Goal: Contribute content: Contribute content

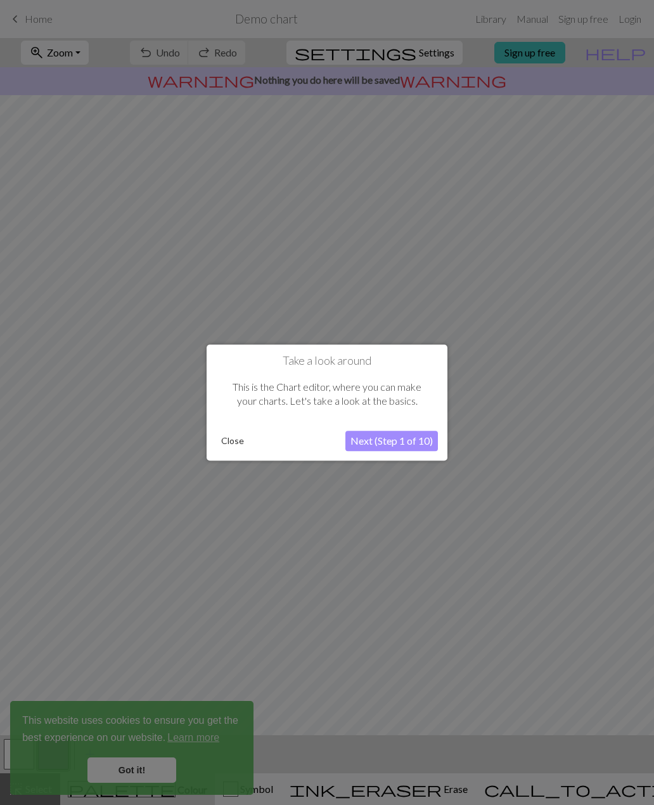
click at [230, 441] on button "Close" at bounding box center [232, 440] width 33 height 19
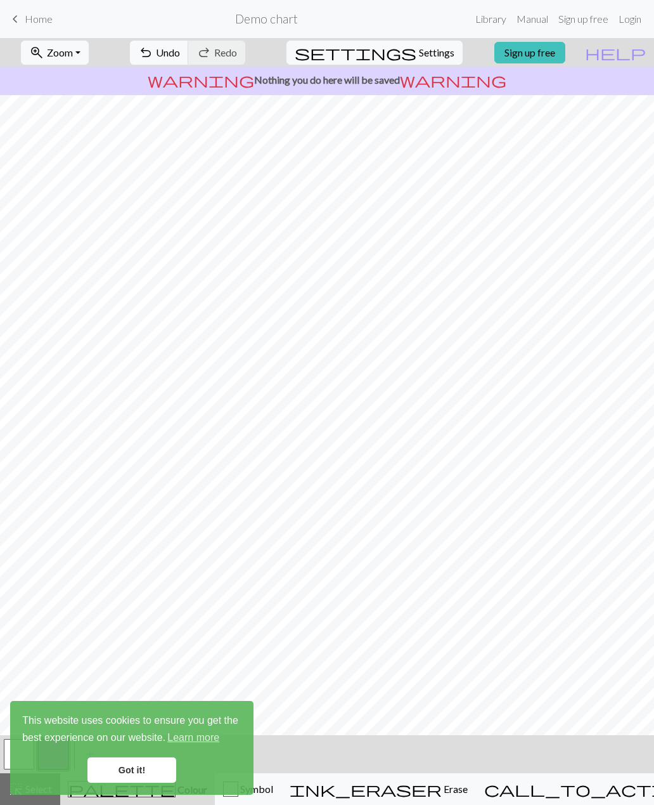
click at [531, 29] on link "Manual" at bounding box center [533, 18] width 42 height 25
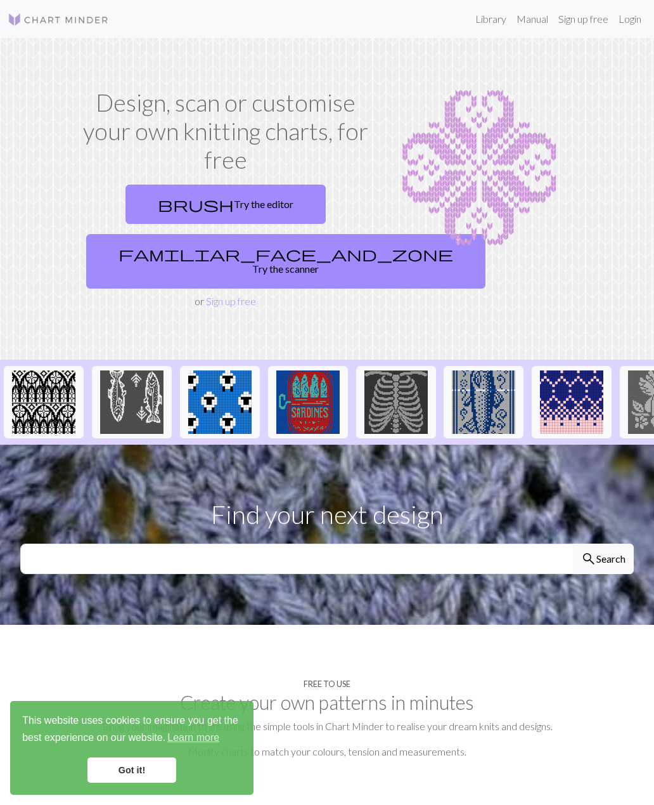
click at [278, 200] on link "brush Try the editor" at bounding box center [226, 204] width 200 height 39
click at [536, 24] on link "Manual" at bounding box center [533, 18] width 42 height 25
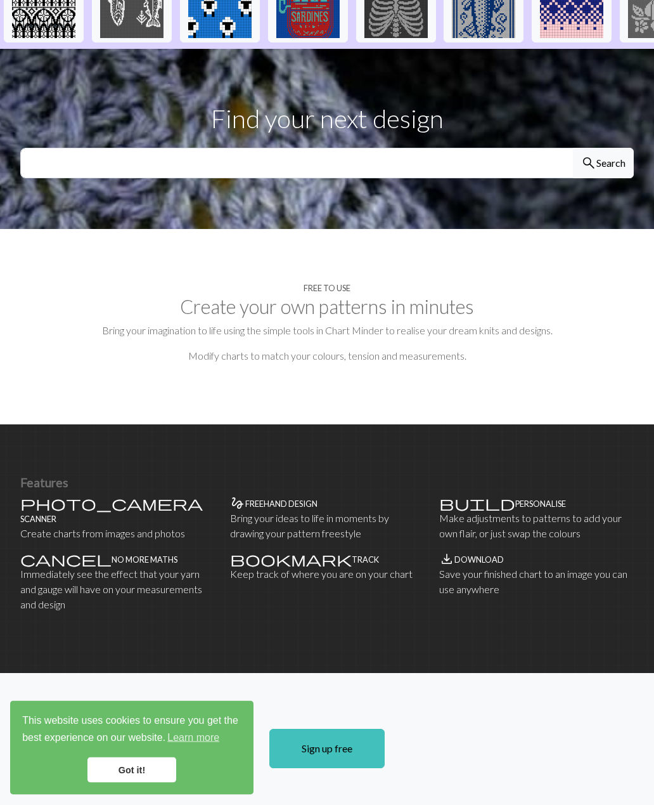
scroll to position [396, 0]
click at [509, 323] on p "Bring your imagination to life using the simple tools in Chart Minder to realis…" at bounding box center [327, 330] width 614 height 15
click at [517, 300] on h2 "Create your own patterns in minutes" at bounding box center [327, 306] width 614 height 23
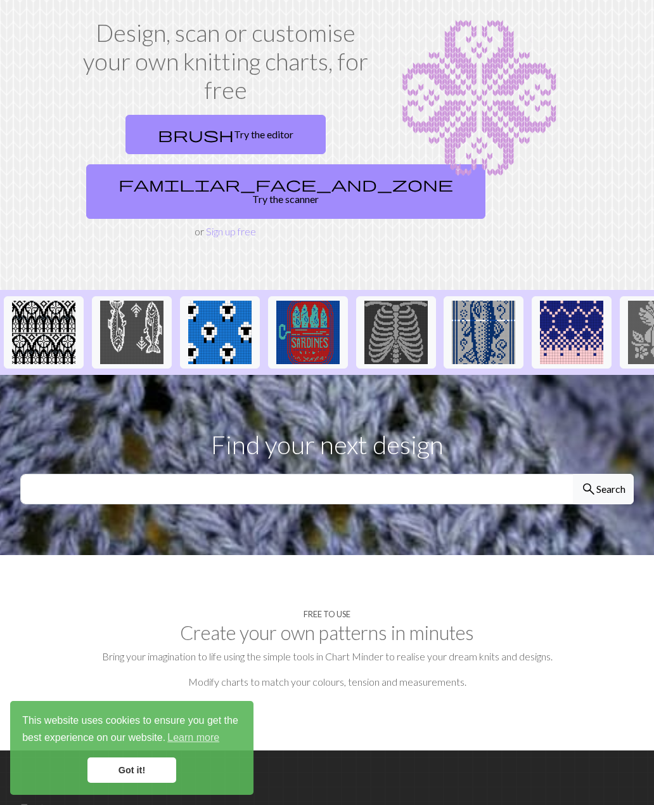
scroll to position [0, 0]
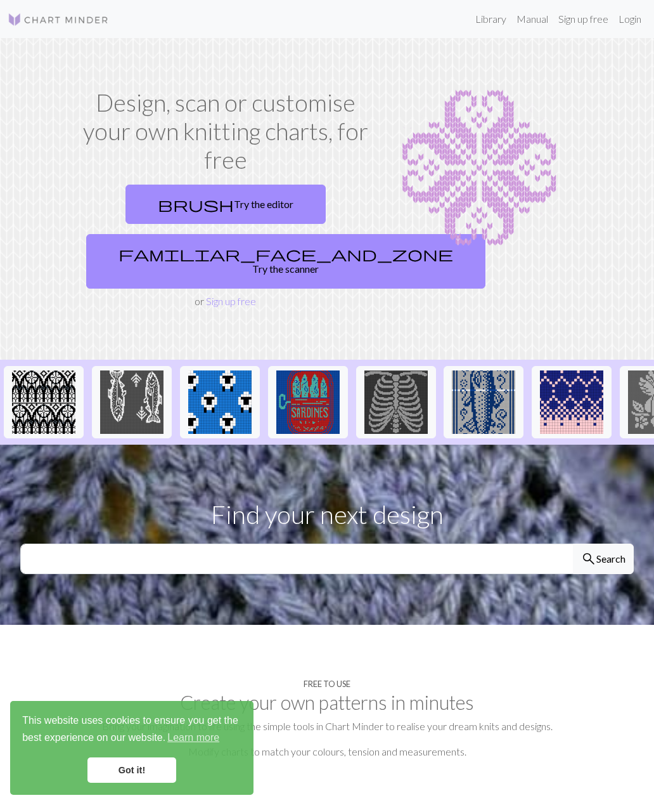
click at [241, 295] on link "Sign up free" at bounding box center [231, 301] width 50 height 12
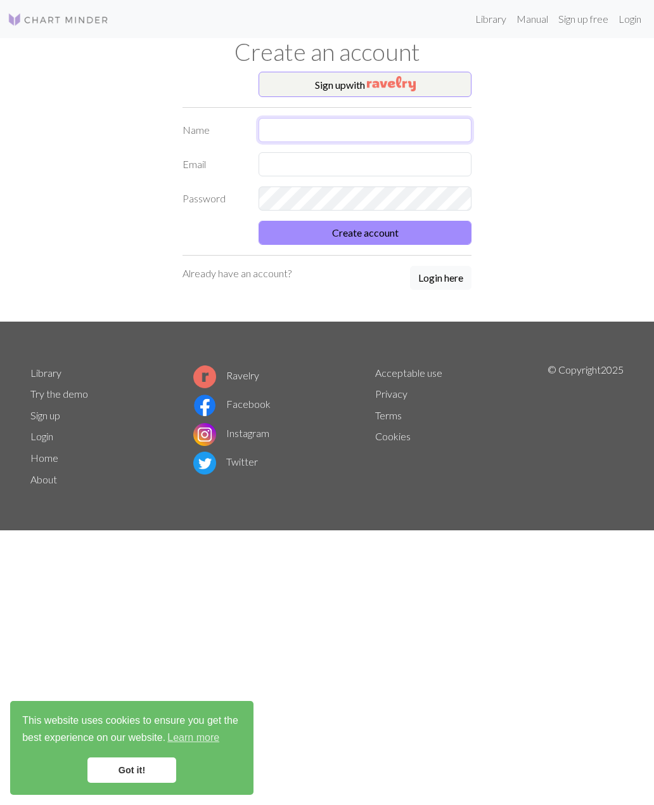
click at [394, 129] on input "text" at bounding box center [365, 130] width 213 height 24
click at [360, 134] on input "text" at bounding box center [365, 130] width 213 height 24
click at [271, 133] on input "[PERSON_NAME]" at bounding box center [365, 130] width 213 height 24
type input "[PERSON_NAME]"
click at [289, 159] on input "text" at bounding box center [365, 164] width 213 height 24
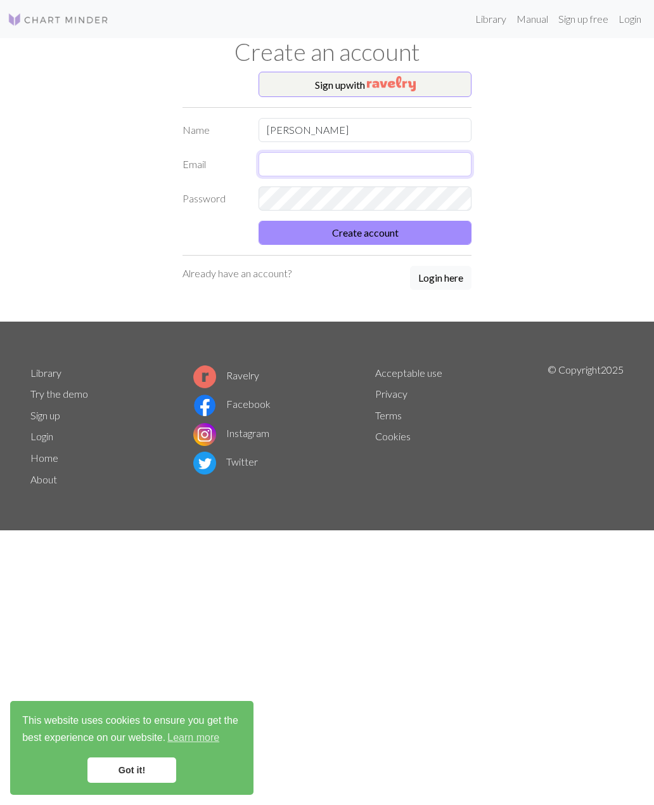
click at [351, 159] on input "text" at bounding box center [365, 164] width 213 height 24
type input "Harleen.singh@gmx.at"
click at [422, 232] on button "Create account" at bounding box center [365, 233] width 213 height 24
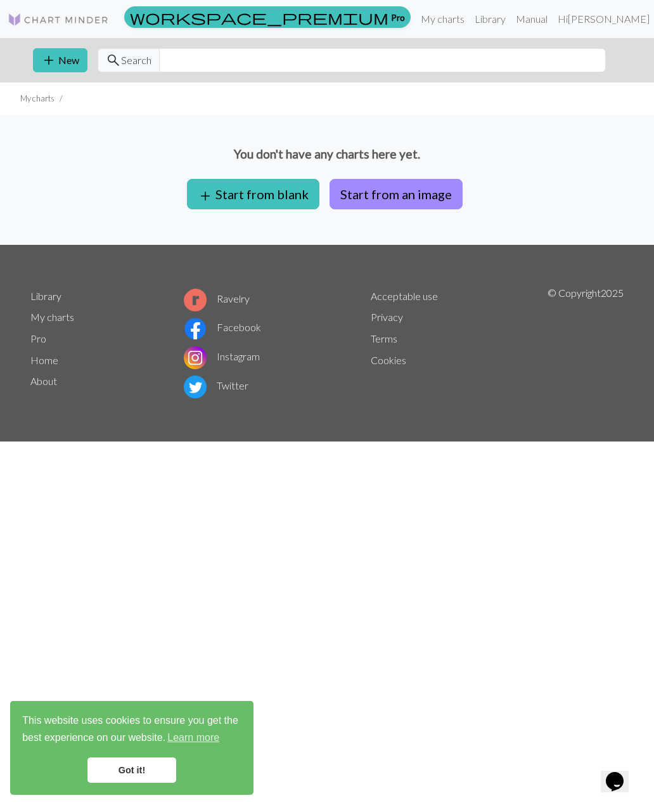
click at [282, 205] on button "add Start from blank" at bounding box center [253, 194] width 133 height 30
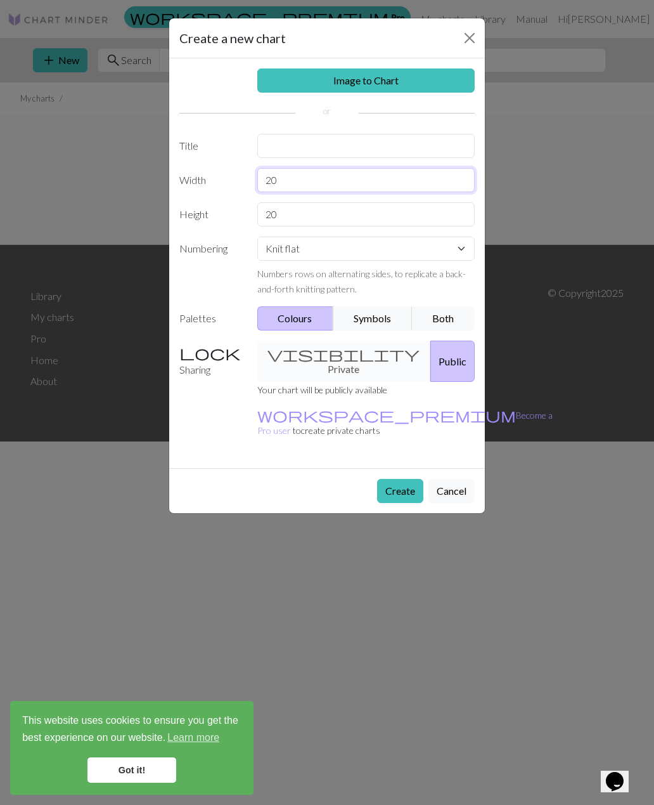
click at [448, 186] on input "20" at bounding box center [366, 180] width 218 height 24
type input "2"
click at [387, 217] on div "Image to Chart Title Width 500 Height 20 Numbering Knit flat Knit in the round …" at bounding box center [327, 263] width 316 height 410
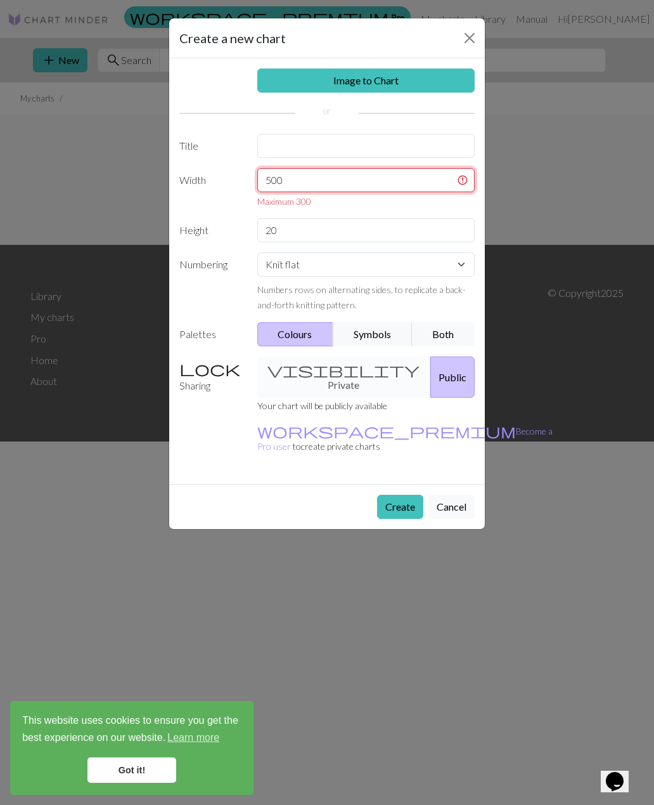
click at [423, 180] on input "500" at bounding box center [366, 180] width 218 height 24
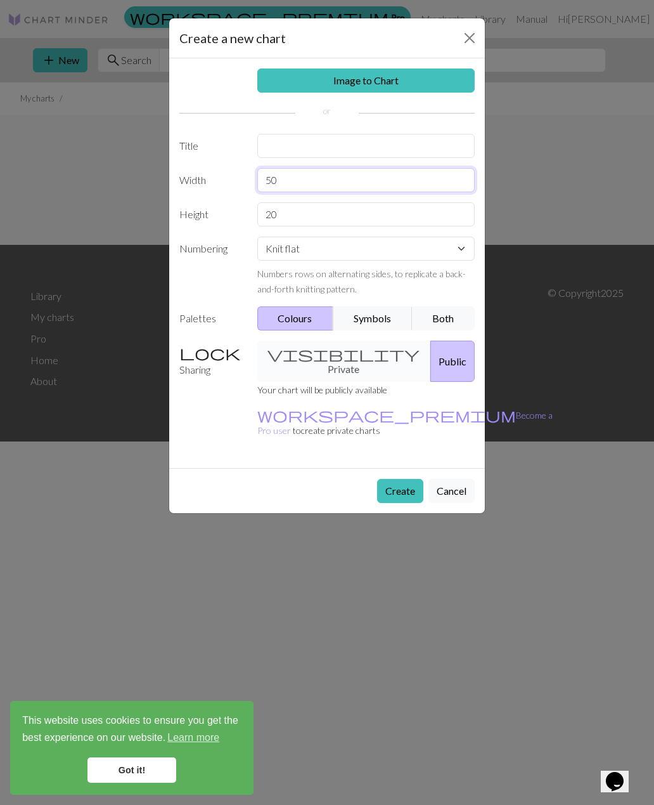
type input "5"
type input "300"
click at [389, 217] on input "20" at bounding box center [366, 214] width 218 height 24
type input "2"
type input "5"
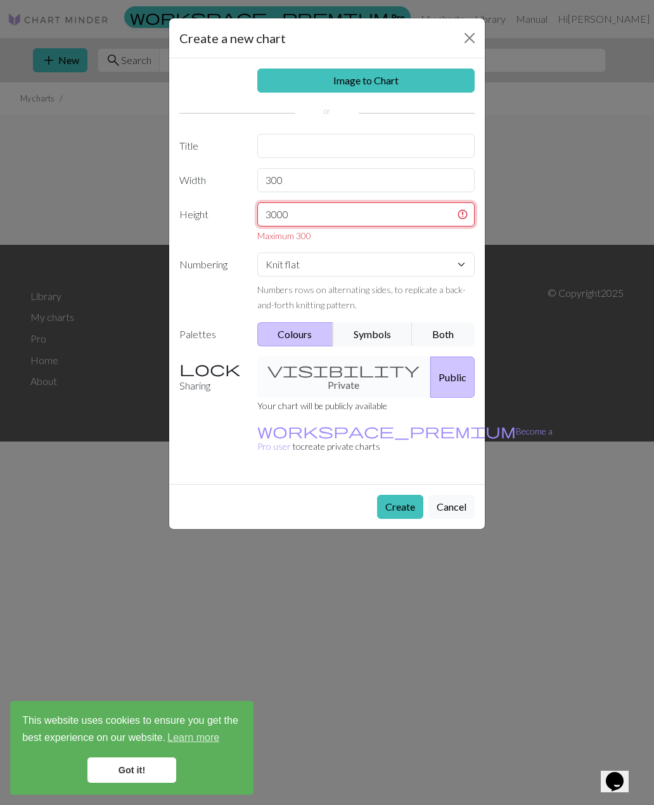
click at [462, 209] on input "3000" at bounding box center [366, 214] width 218 height 24
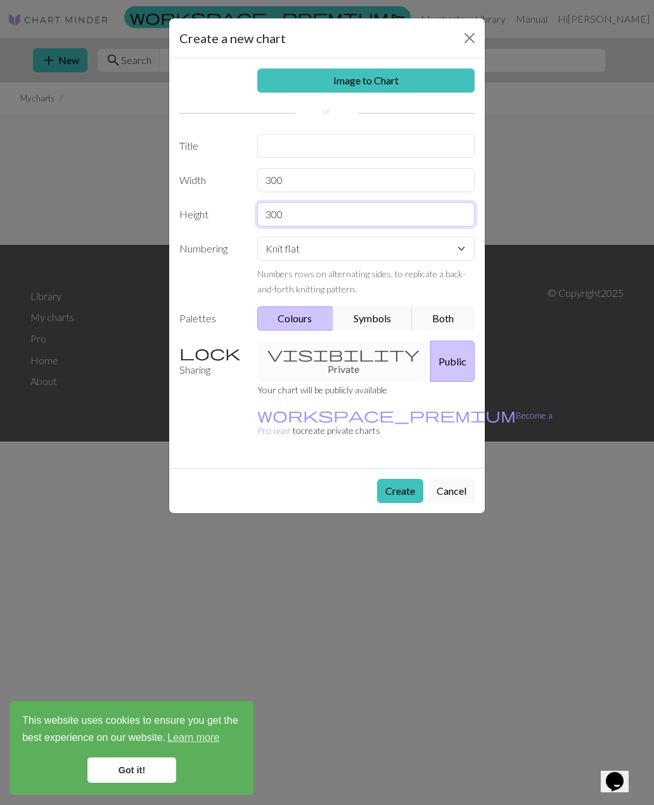
type input "300"
click at [353, 356] on div "visibility Private Public" at bounding box center [366, 361] width 233 height 41
click at [344, 358] on div "visibility Private Public" at bounding box center [366, 361] width 233 height 41
click at [343, 355] on div "visibility Private Public" at bounding box center [366, 361] width 233 height 41
click at [335, 354] on div "visibility Private Public" at bounding box center [366, 361] width 233 height 41
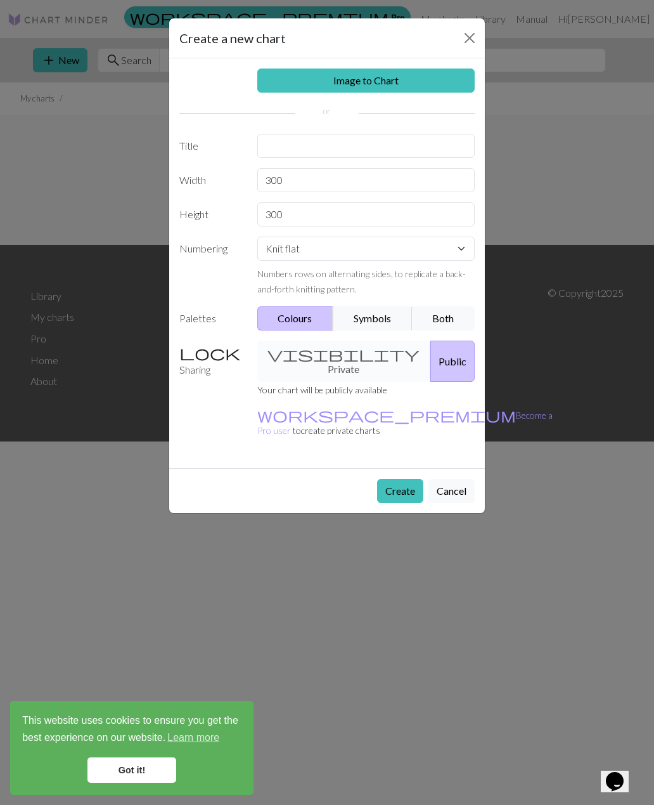
click at [335, 353] on div "visibility Private Public" at bounding box center [366, 361] width 233 height 41
click at [338, 355] on div "visibility Private Public" at bounding box center [366, 361] width 233 height 41
click at [438, 248] on select "Knit flat Knit in the round Lace knitting Cross stitch" at bounding box center [366, 249] width 218 height 24
click at [398, 479] on button "Create" at bounding box center [400, 491] width 46 height 24
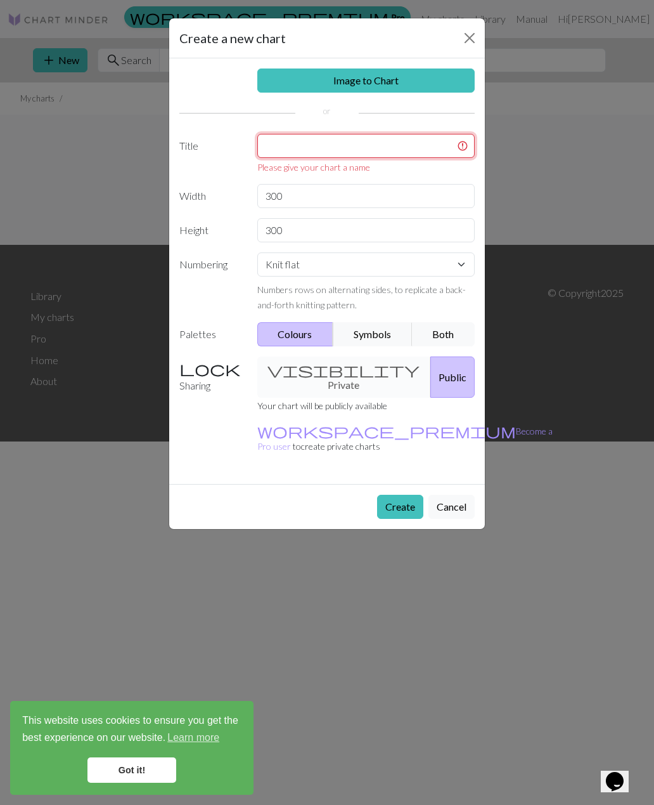
click at [446, 139] on input "text" at bounding box center [366, 146] width 218 height 24
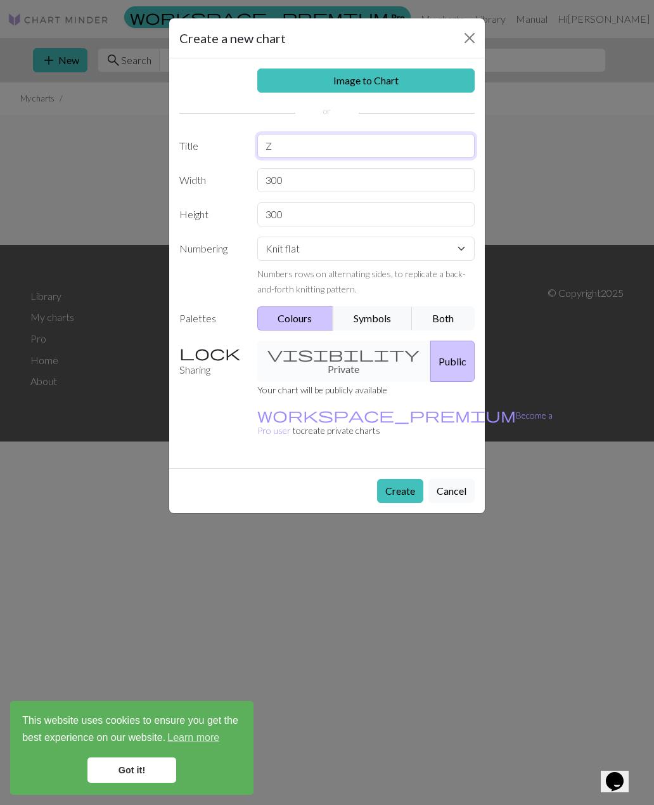
type input "Z"
click at [410, 479] on button "Create" at bounding box center [400, 491] width 46 height 24
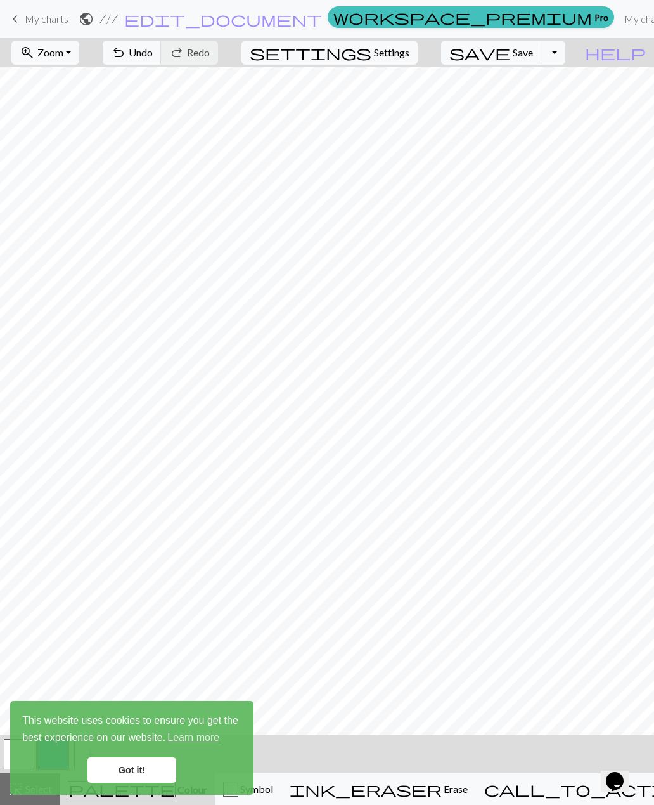
click at [153, 53] on span "Undo" at bounding box center [141, 52] width 24 height 12
click at [162, 59] on button "undo Undo Undo" at bounding box center [132, 53] width 59 height 24
click at [153, 56] on span "Undo" at bounding box center [141, 52] width 24 height 12
click at [149, 773] on link "Got it!" at bounding box center [132, 769] width 89 height 25
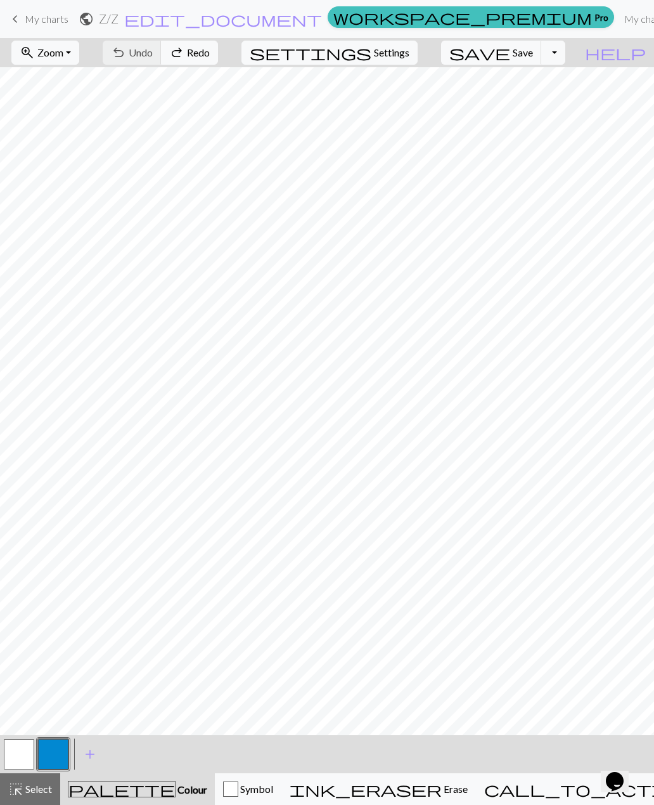
click at [112, 782] on link "Got it!" at bounding box center [132, 769] width 89 height 25
click at [119, 788] on div "This website uses cookies to ensure you get the best experience on our website.…" at bounding box center [132, 748] width 244 height 94
click at [117, 790] on span "palette" at bounding box center [121, 789] width 107 height 18
click at [94, 754] on span "add" at bounding box center [89, 754] width 15 height 18
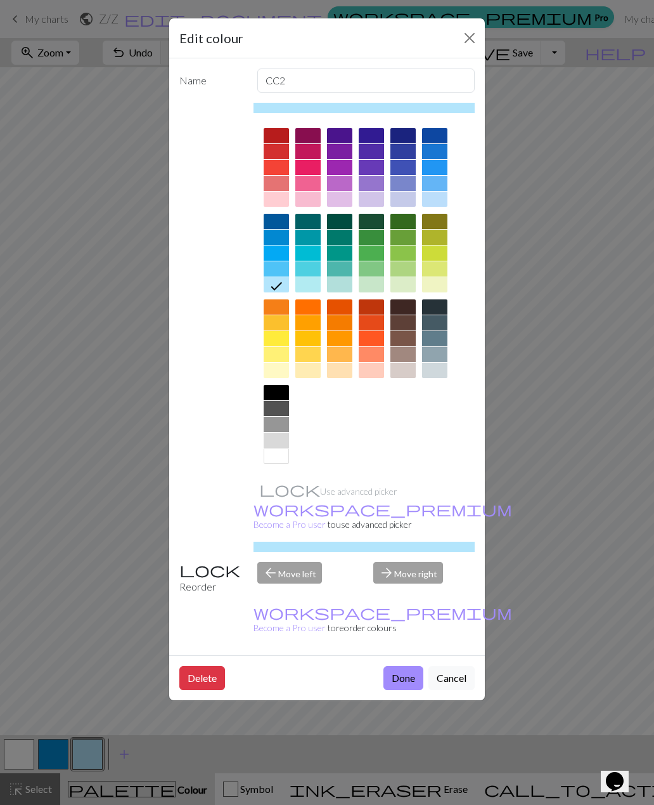
click at [342, 358] on div at bounding box center [339, 354] width 25 height 15
click at [405, 666] on button "Done" at bounding box center [404, 678] width 40 height 24
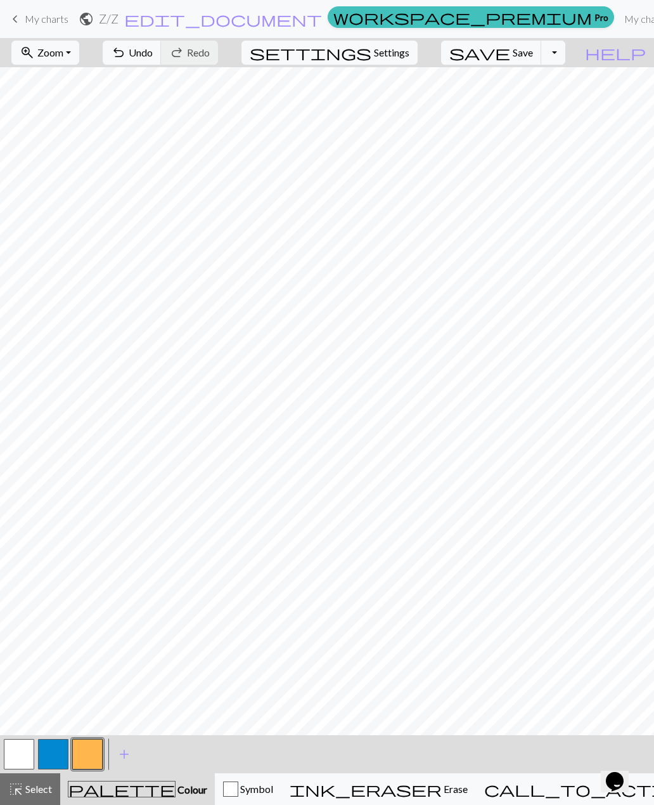
click at [138, 760] on button "add Add a colour" at bounding box center [124, 754] width 32 height 32
click at [137, 760] on div "Edit colour Name CC3 Use advanced picker workspace_premium Become a Pro user to…" at bounding box center [327, 402] width 654 height 805
click at [117, 757] on button "button" at bounding box center [122, 754] width 30 height 30
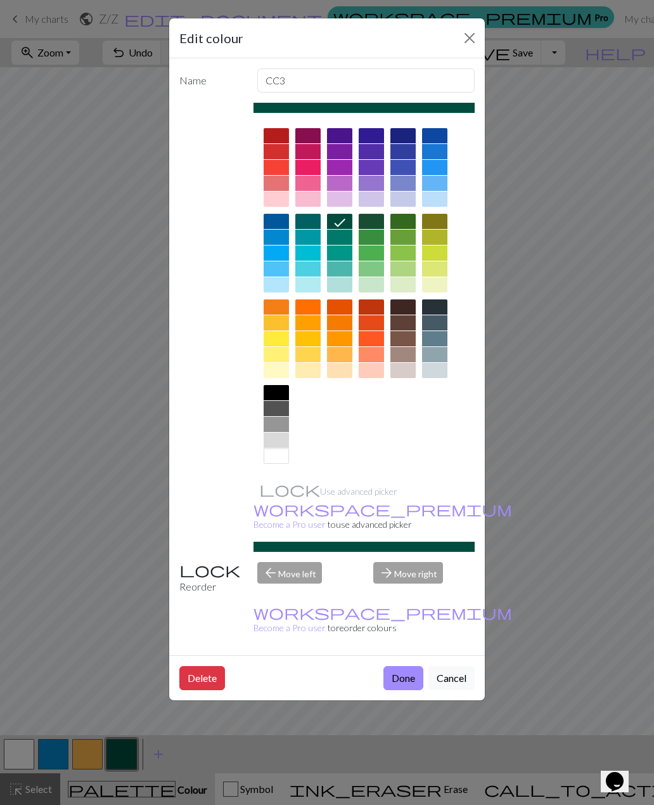
click at [407, 339] on div at bounding box center [403, 338] width 25 height 15
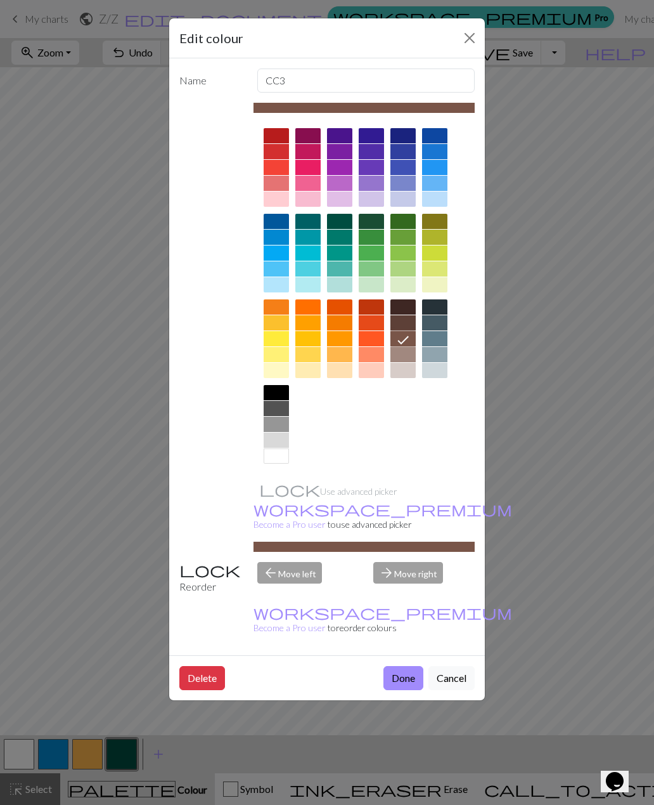
click at [407, 666] on button "Done" at bounding box center [404, 678] width 40 height 24
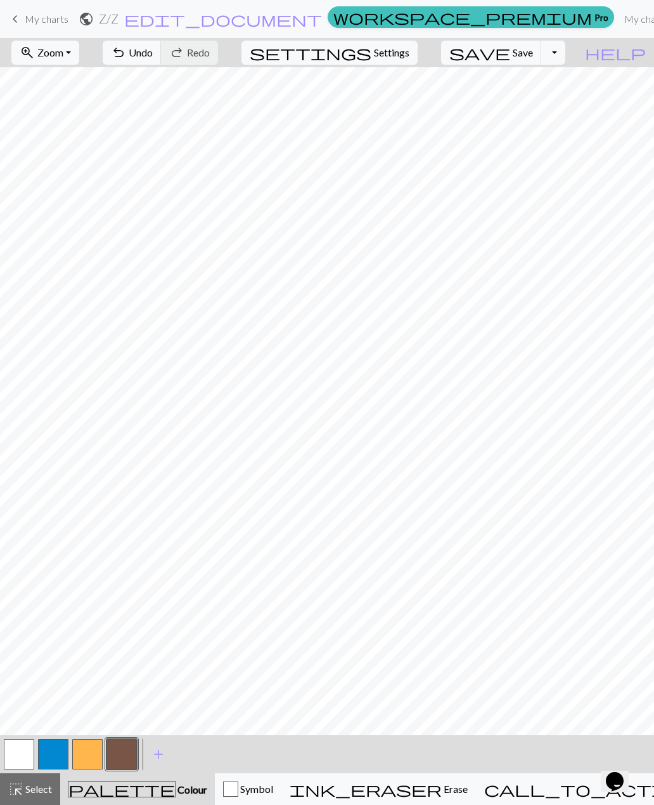
click at [442, 793] on span "Erase" at bounding box center [455, 789] width 26 height 12
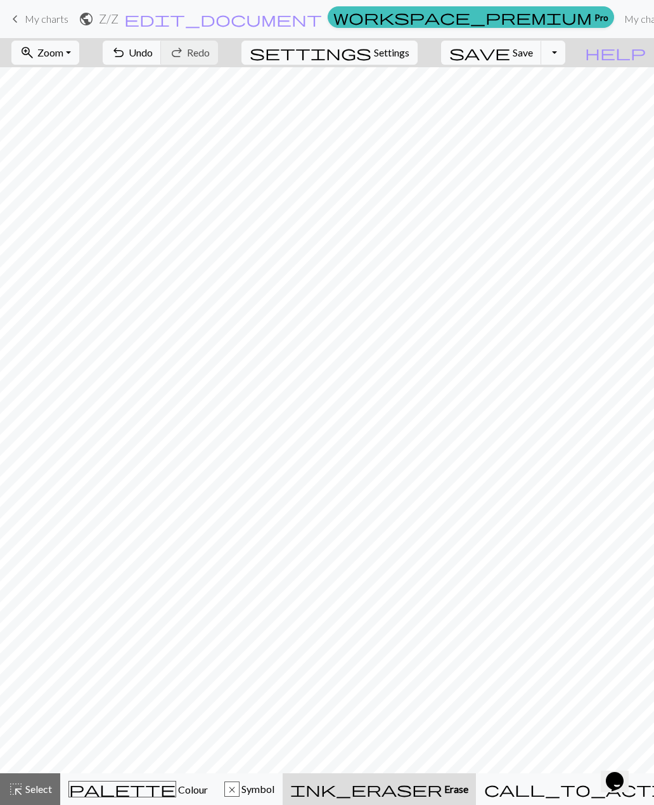
click at [153, 56] on span "Undo" at bounding box center [141, 52] width 24 height 12
click at [239, 788] on div "x" at bounding box center [232, 789] width 14 height 15
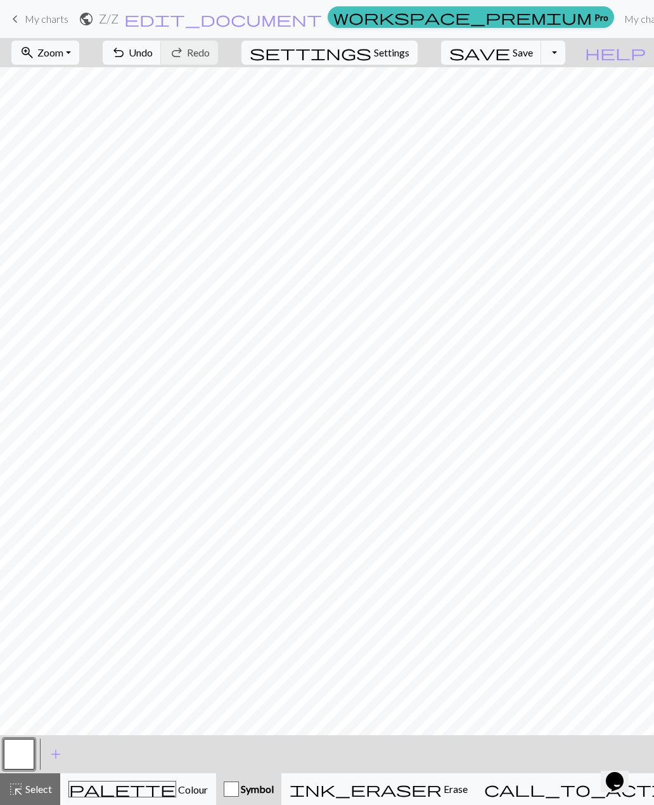
click at [117, 793] on span "palette" at bounding box center [122, 789] width 107 height 18
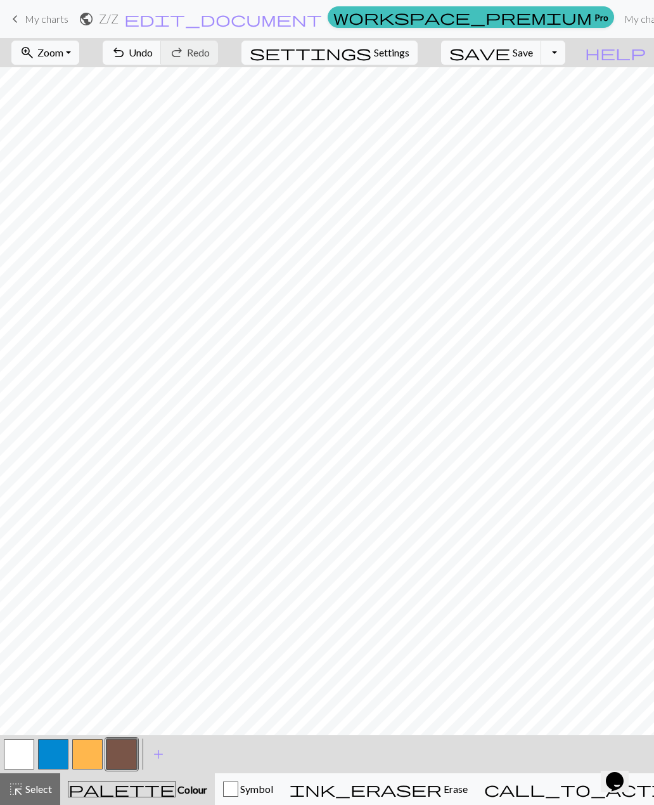
click at [153, 53] on span "Undo" at bounding box center [141, 52] width 24 height 12
click at [153, 56] on span "Undo" at bounding box center [141, 52] width 24 height 12
click at [162, 59] on button "undo Undo Undo" at bounding box center [132, 53] width 59 height 24
click at [153, 58] on span "Undo" at bounding box center [141, 52] width 24 height 12
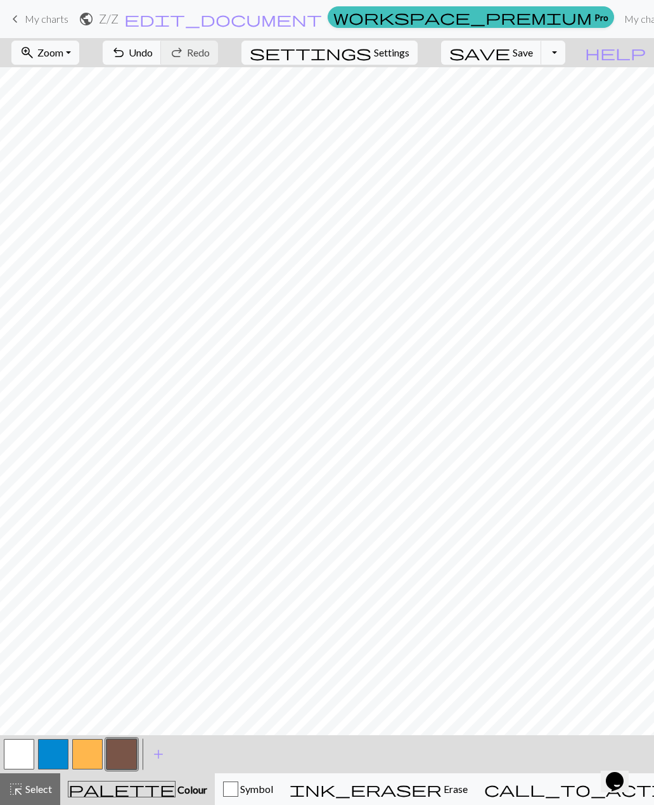
click at [159, 753] on span "add" at bounding box center [158, 754] width 15 height 18
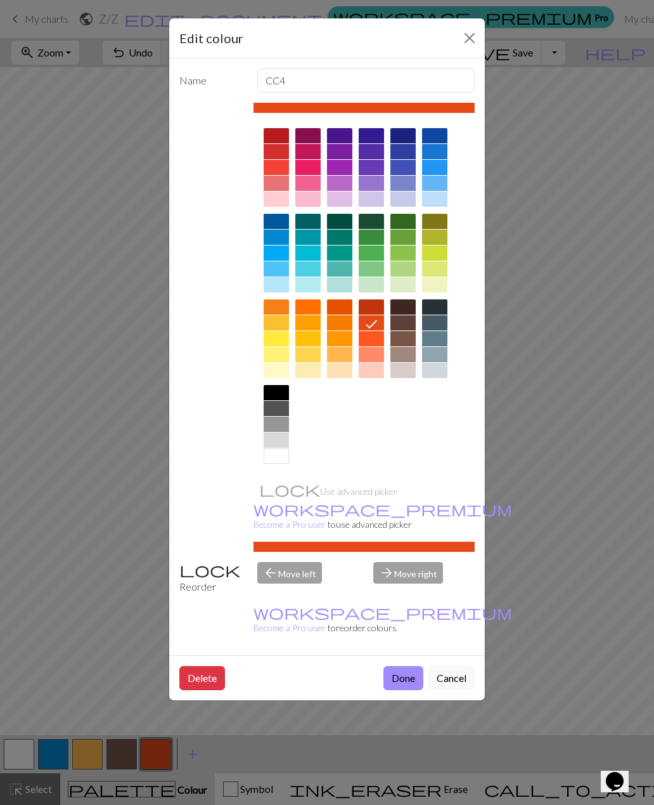
click at [279, 424] on div at bounding box center [276, 424] width 25 height 15
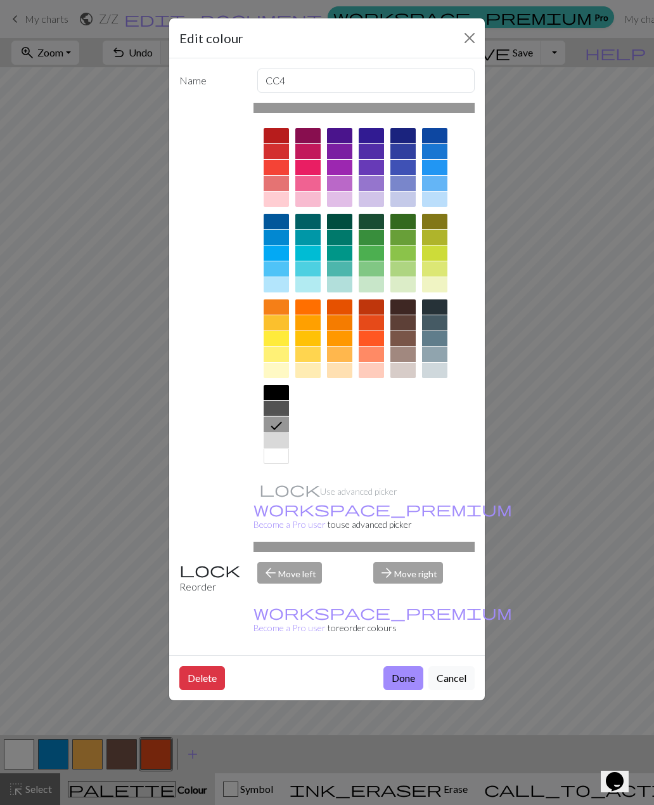
click at [406, 666] on button "Done" at bounding box center [404, 678] width 40 height 24
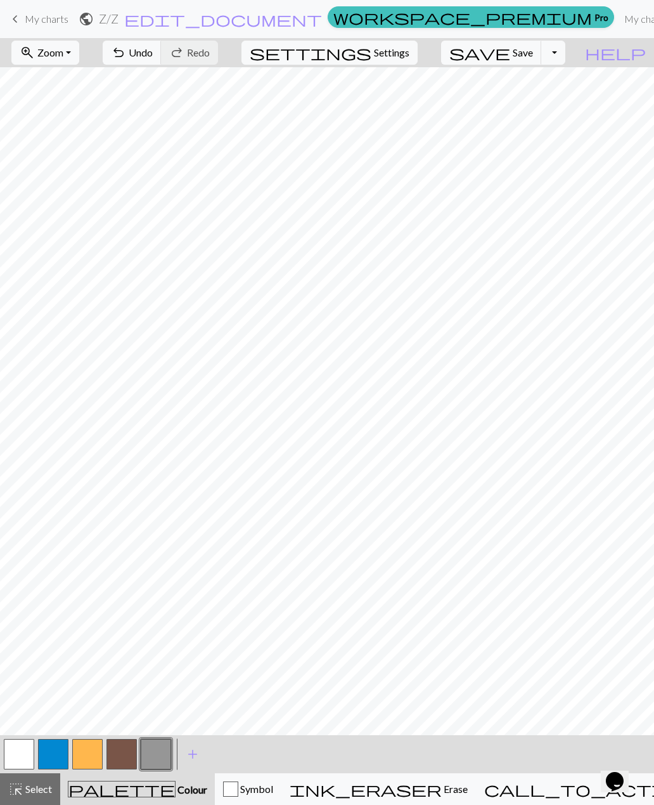
click at [121, 763] on button "button" at bounding box center [122, 754] width 30 height 30
click at [85, 758] on button "button" at bounding box center [87, 754] width 30 height 30
click at [129, 757] on button "button" at bounding box center [122, 754] width 30 height 30
click at [194, 753] on span "add" at bounding box center [192, 754] width 15 height 18
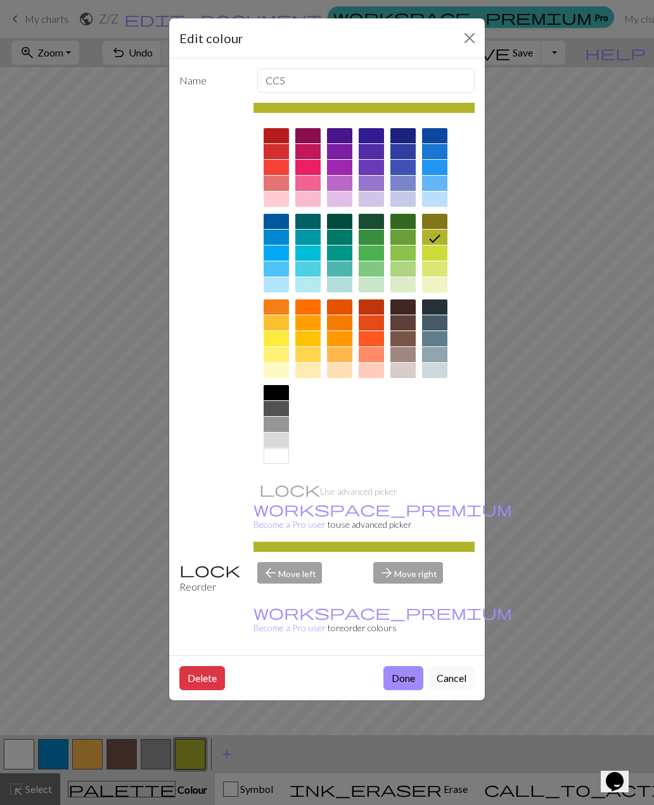
click at [275, 169] on div at bounding box center [276, 167] width 25 height 15
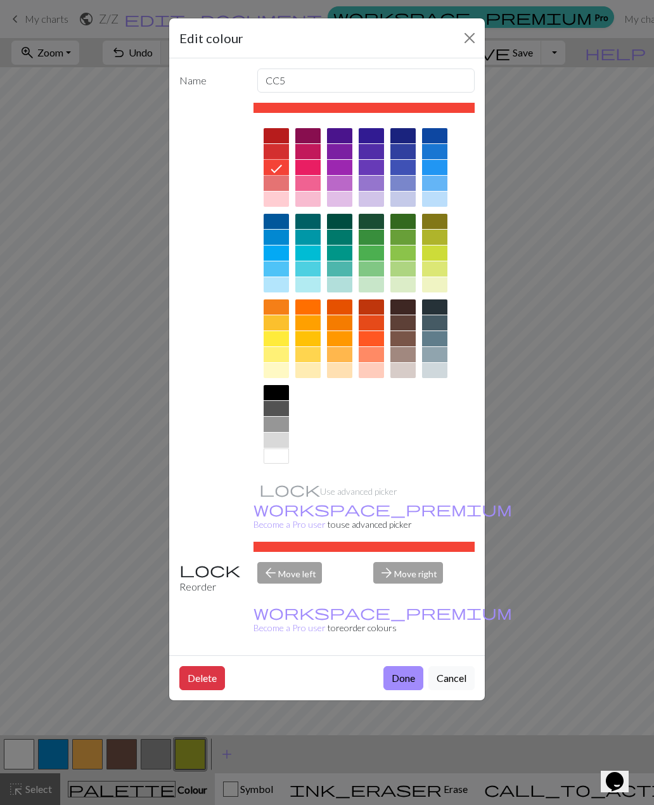
click at [398, 666] on button "Done" at bounding box center [404, 678] width 40 height 24
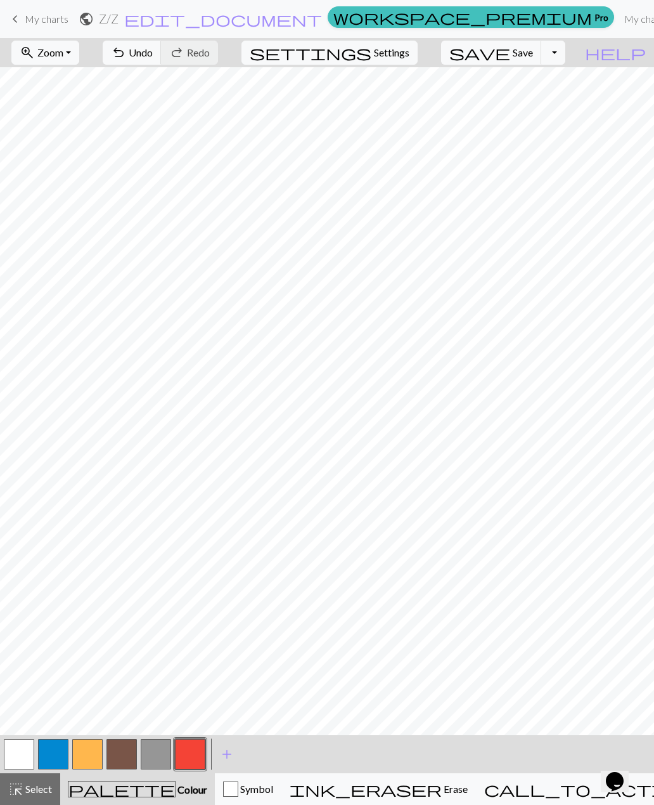
click at [153, 56] on span "Undo" at bounding box center [141, 52] width 24 height 12
click at [446, 788] on span "Erase" at bounding box center [455, 789] width 26 height 12
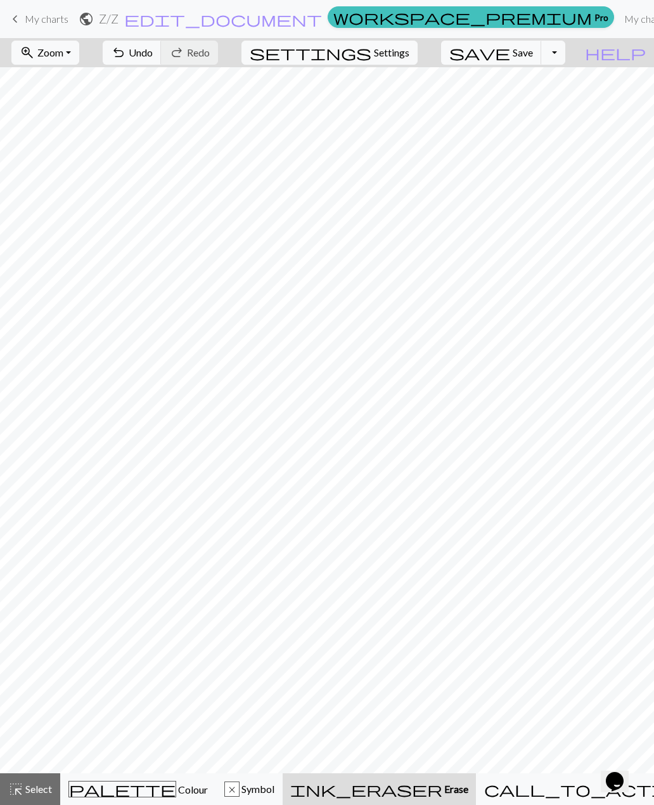
click at [176, 791] on span "Colour" at bounding box center [192, 789] width 32 height 12
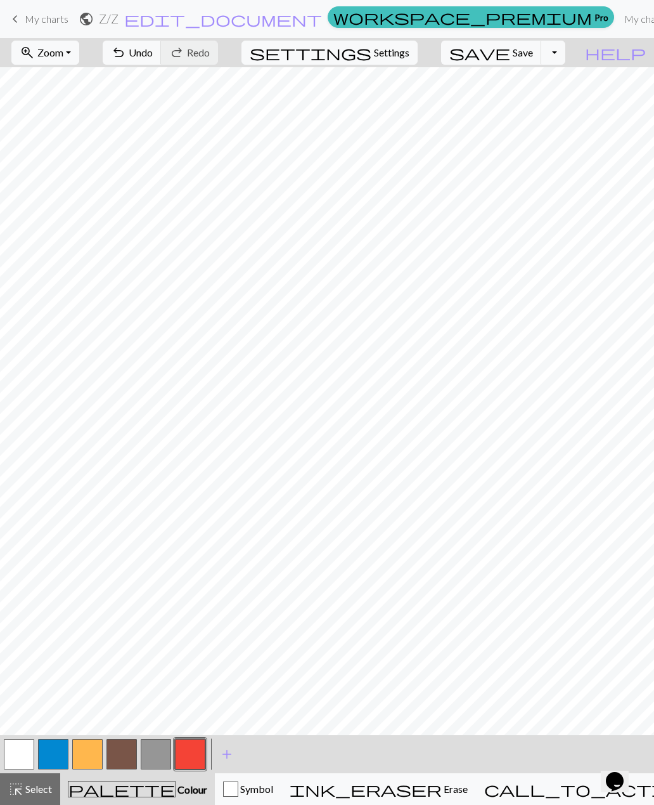
click at [442, 784] on span "Erase" at bounding box center [455, 789] width 26 height 12
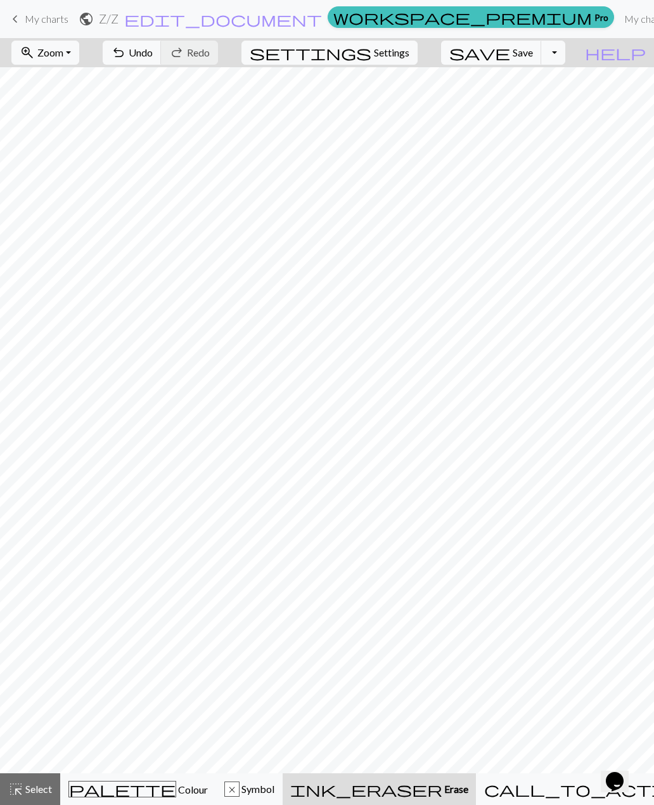
scroll to position [0, 193]
click at [176, 791] on span "Colour" at bounding box center [192, 789] width 32 height 12
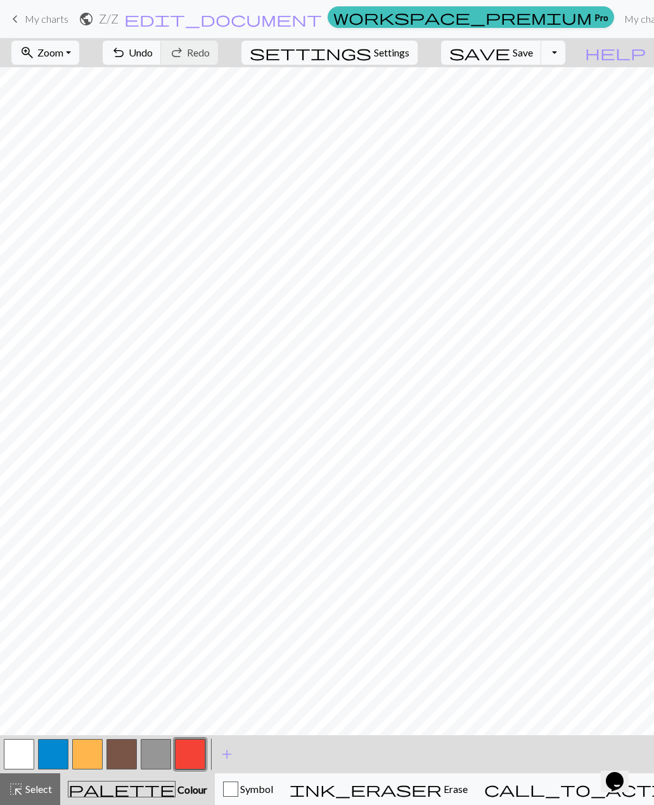
click at [162, 60] on button "undo Undo Undo" at bounding box center [132, 53] width 59 height 24
click at [533, 50] on span "Save" at bounding box center [523, 52] width 20 height 12
click at [533, 51] on span "Save" at bounding box center [523, 52] width 20 height 12
